Goal: Task Accomplishment & Management: Use online tool/utility

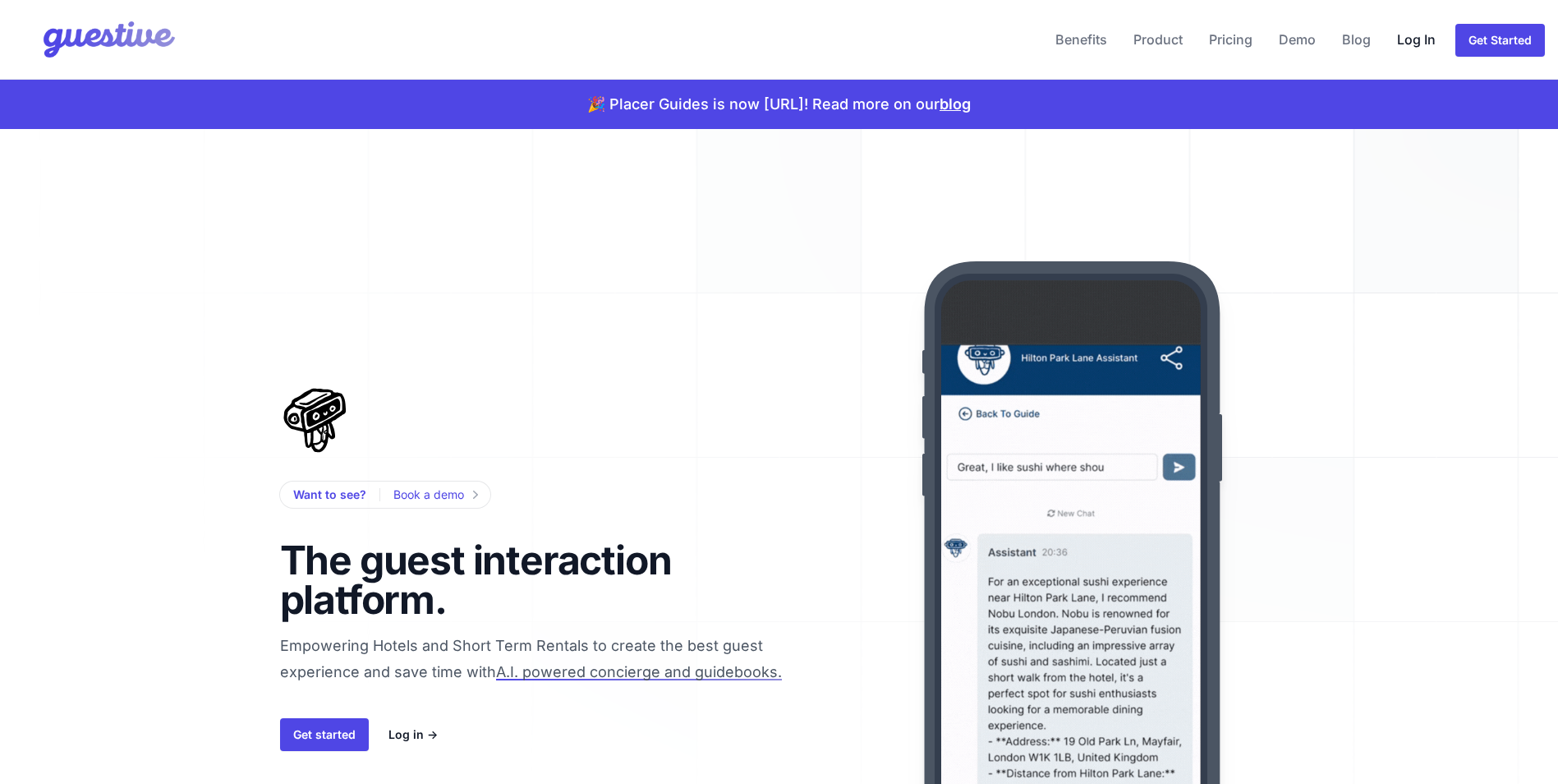
click at [1421, 41] on link "Log In" at bounding box center [1417, 39] width 52 height 39
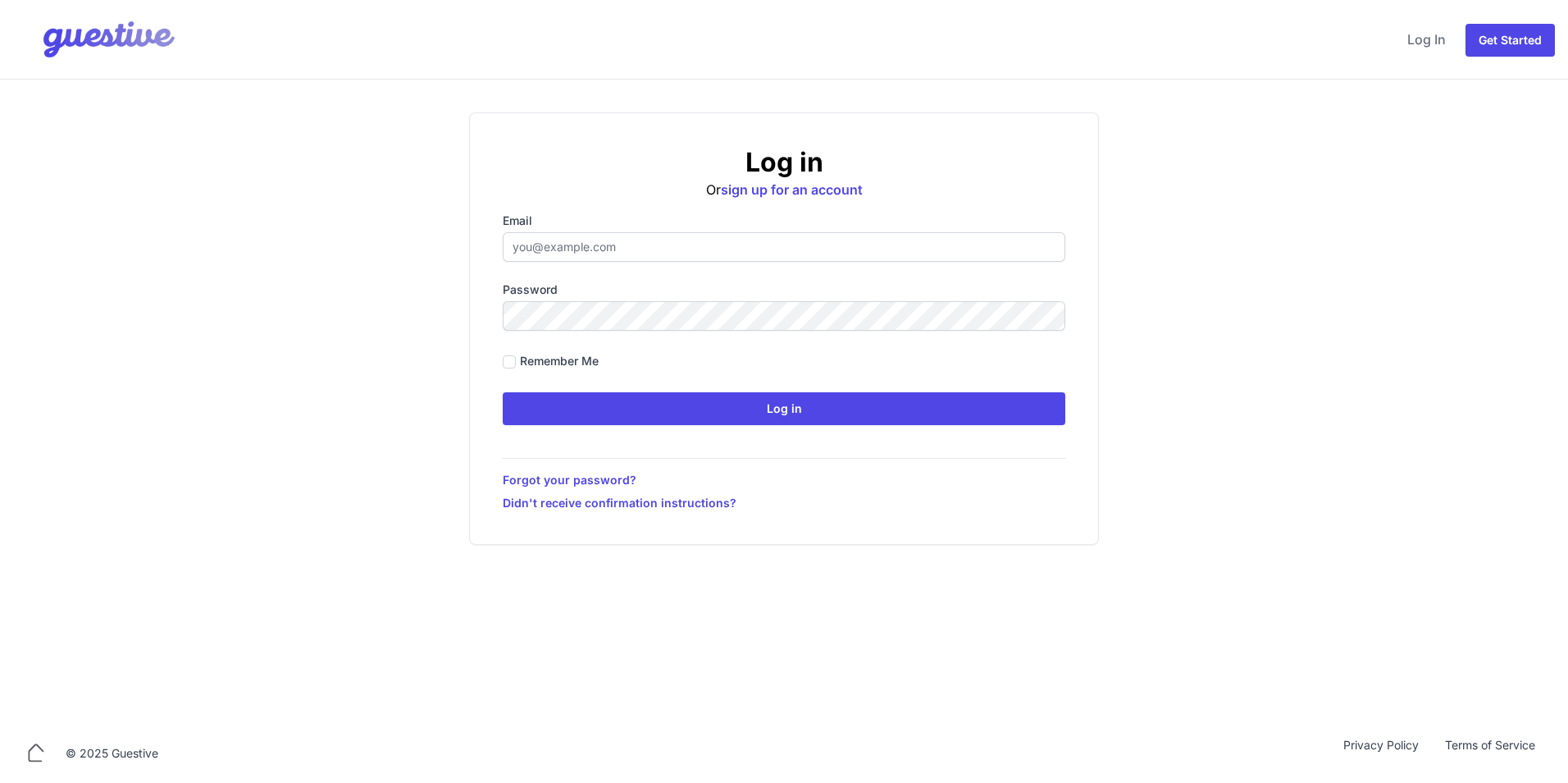
click at [557, 246] on input "Email" at bounding box center [784, 246] width 563 height 29
type input "[EMAIL_ADDRESS][DOMAIN_NAME]"
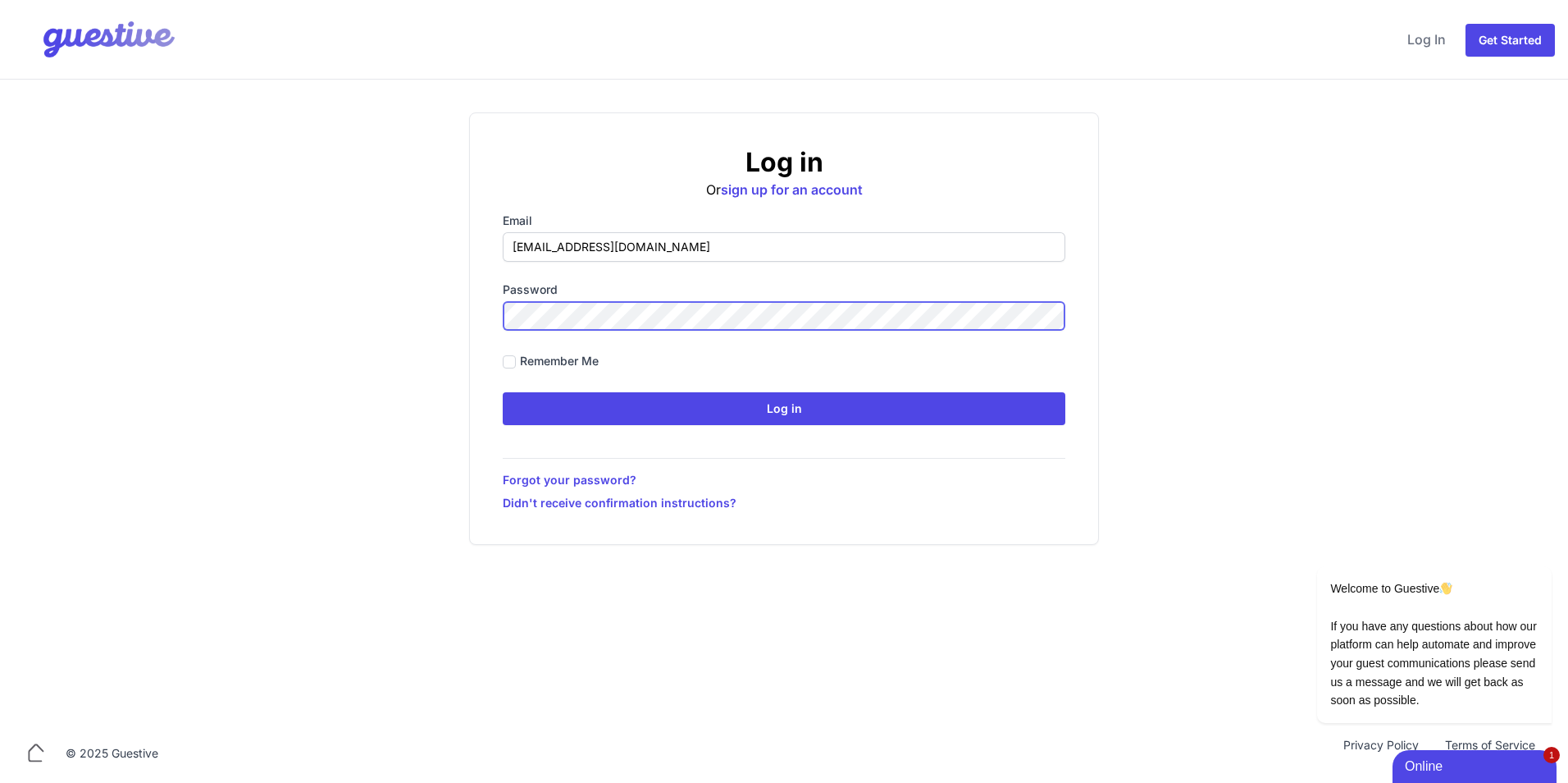
click at [503, 392] on input "Log in" at bounding box center [784, 408] width 563 height 33
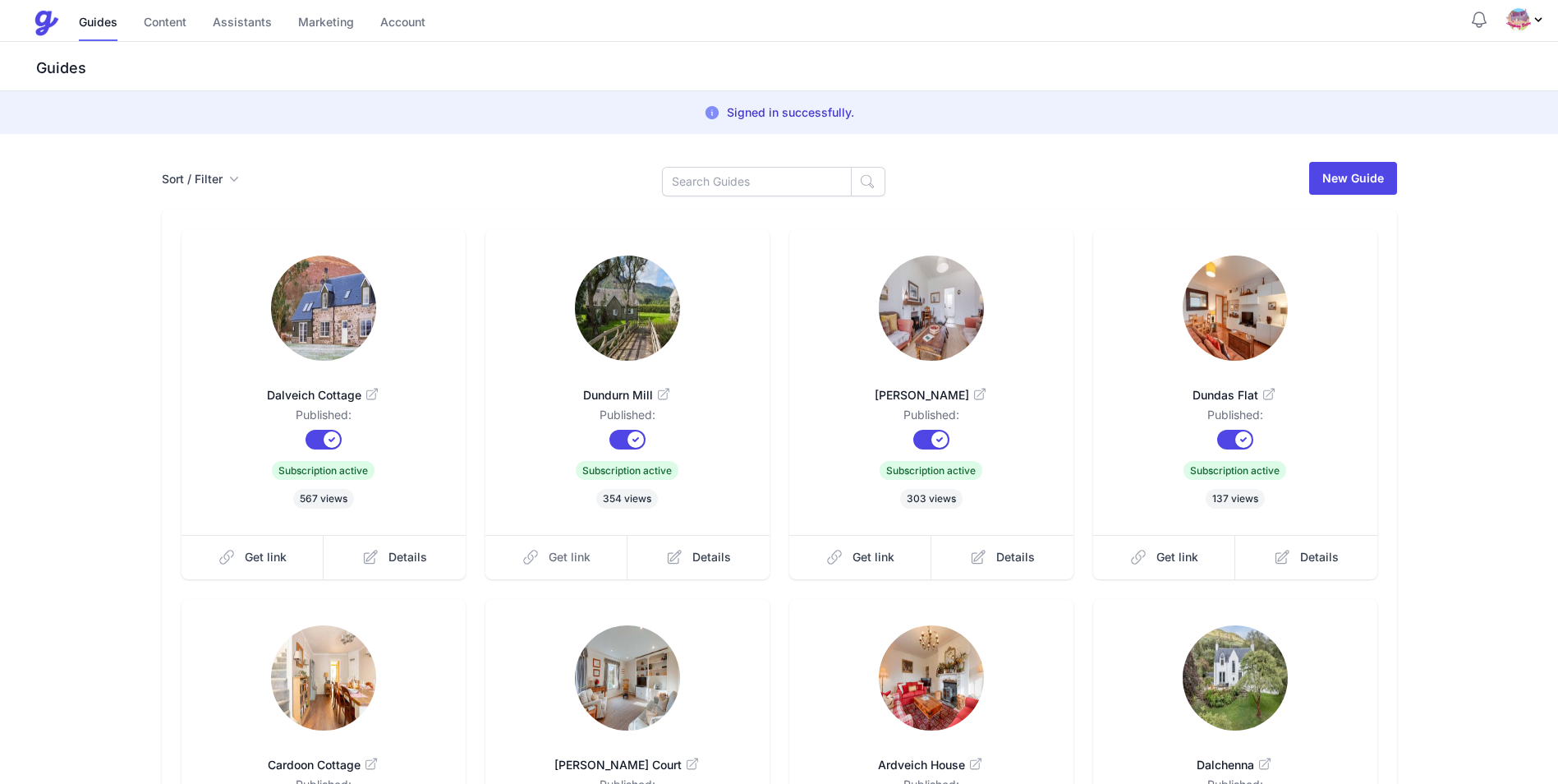
click at [572, 555] on span "Get link" at bounding box center [569, 557] width 42 height 17
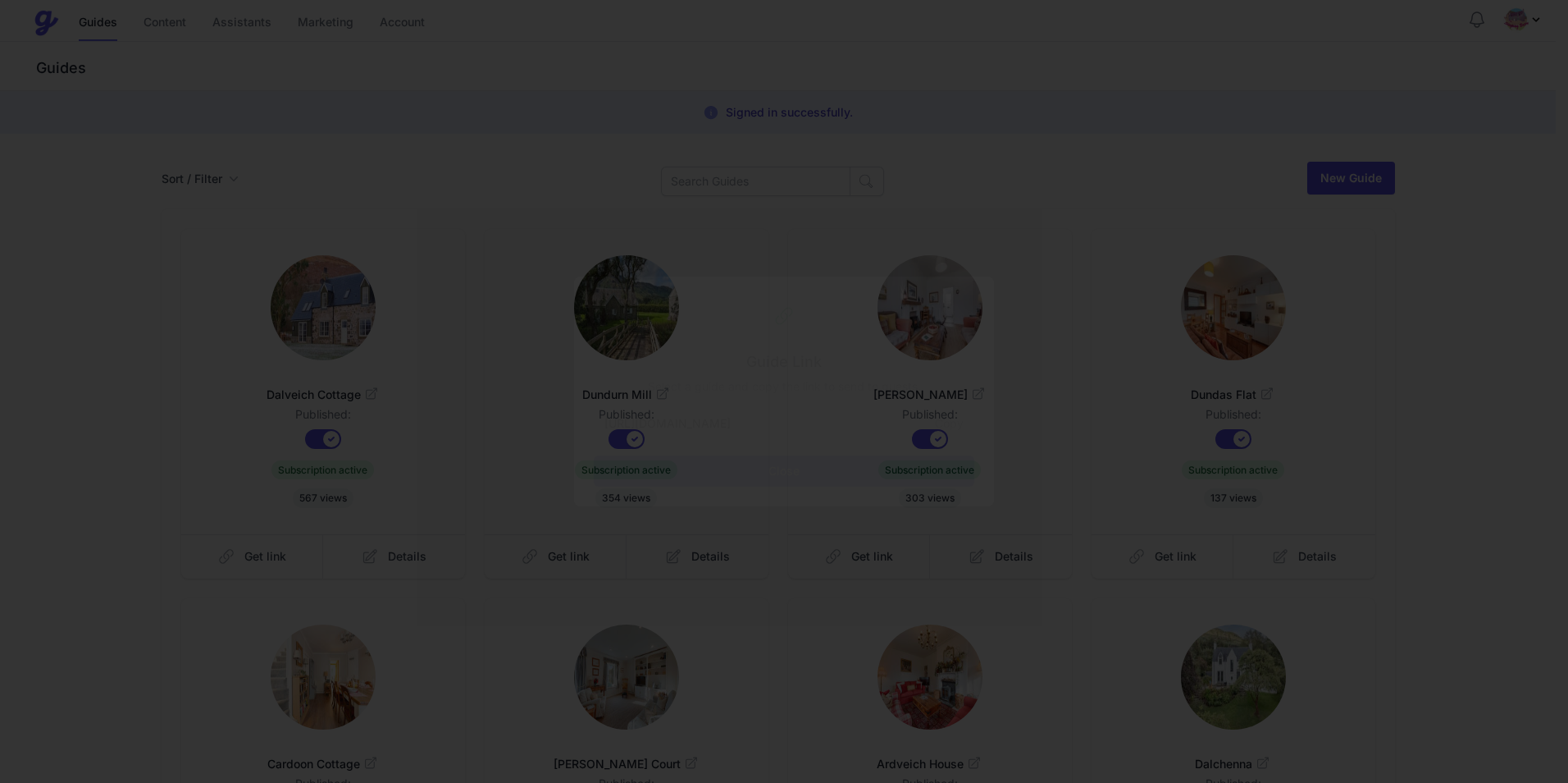
click at [933, 424] on button "Copy" at bounding box center [949, 423] width 49 height 31
